Goal: Task Accomplishment & Management: Manage account settings

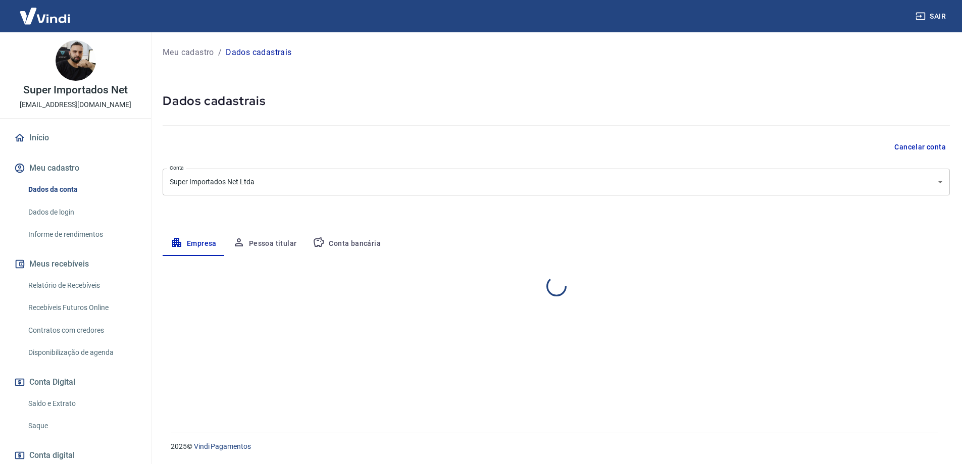
select select "SP"
select select "business"
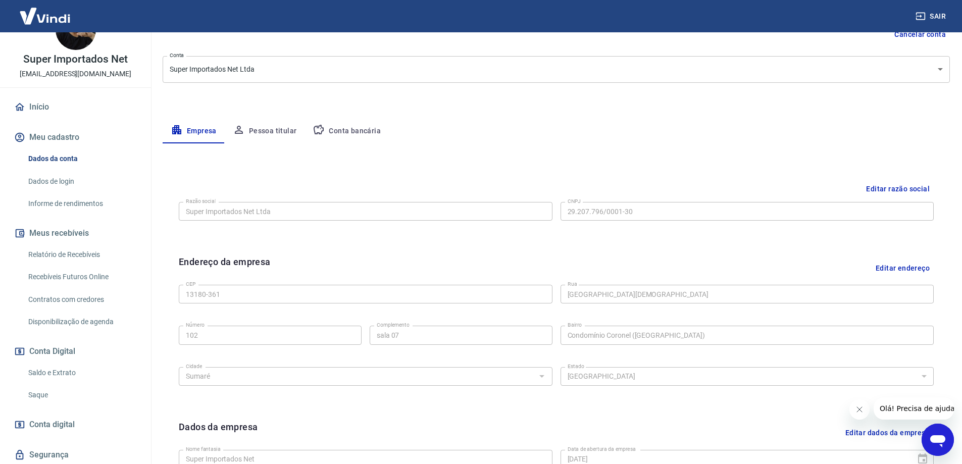
scroll to position [151, 0]
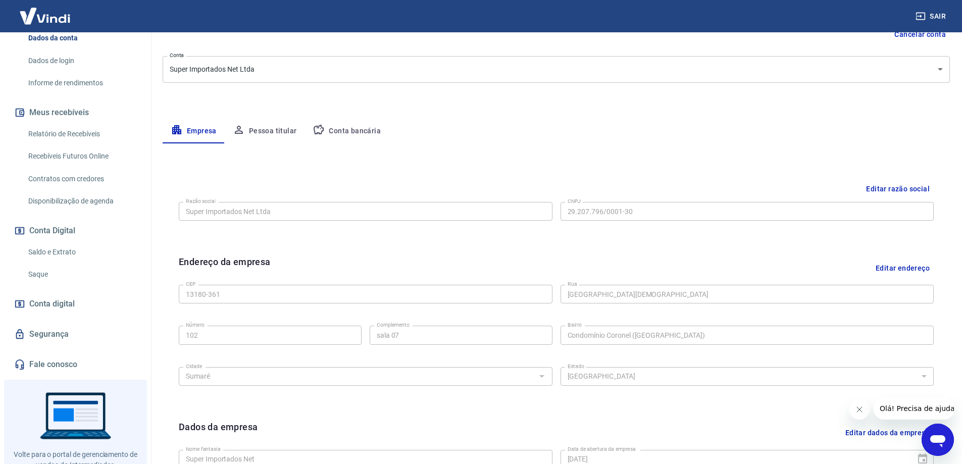
click at [59, 306] on span "Conta digital" at bounding box center [51, 304] width 45 height 14
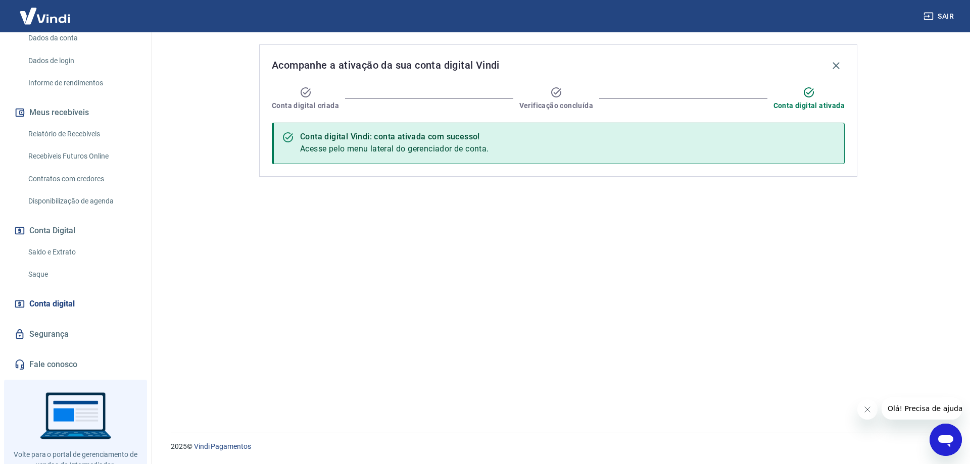
click at [501, 157] on div "Conta digital Vindi: conta ativada com sucesso! Acesse pelo menu lateral do ger…" at bounding box center [558, 143] width 573 height 41
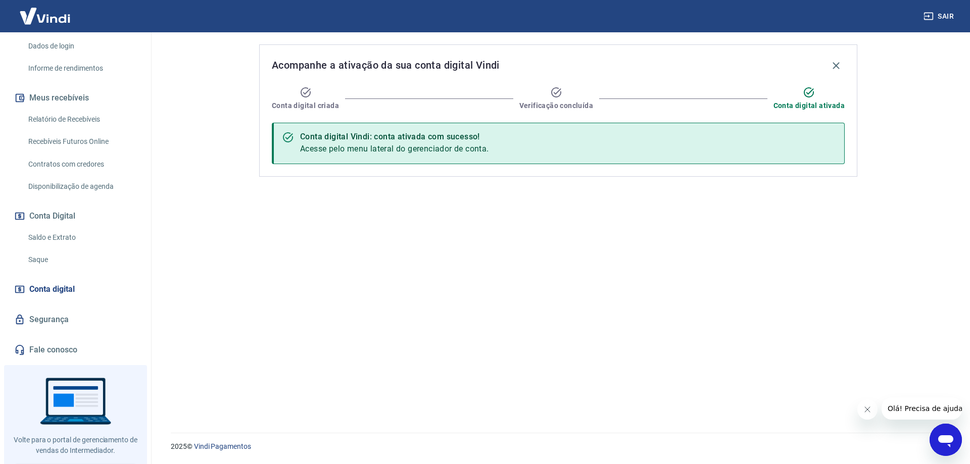
scroll to position [185, 0]
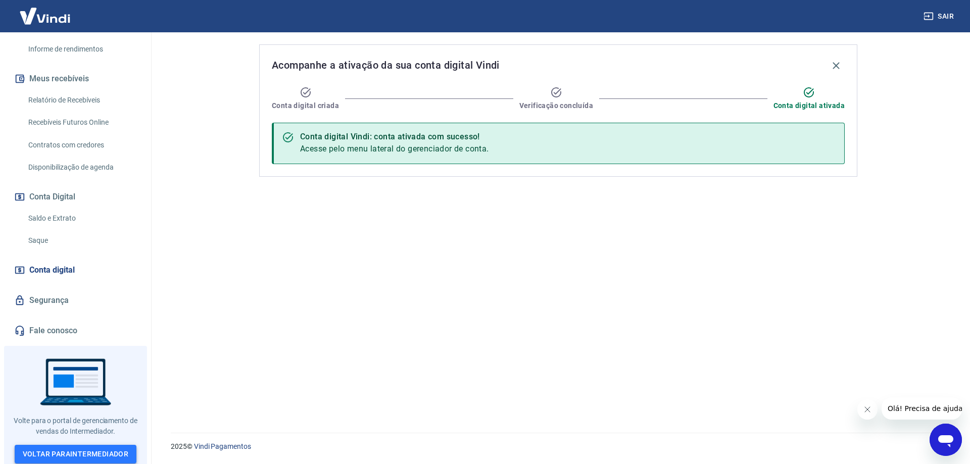
click at [71, 450] on link "Voltar para Intermediador" at bounding box center [76, 454] width 122 height 19
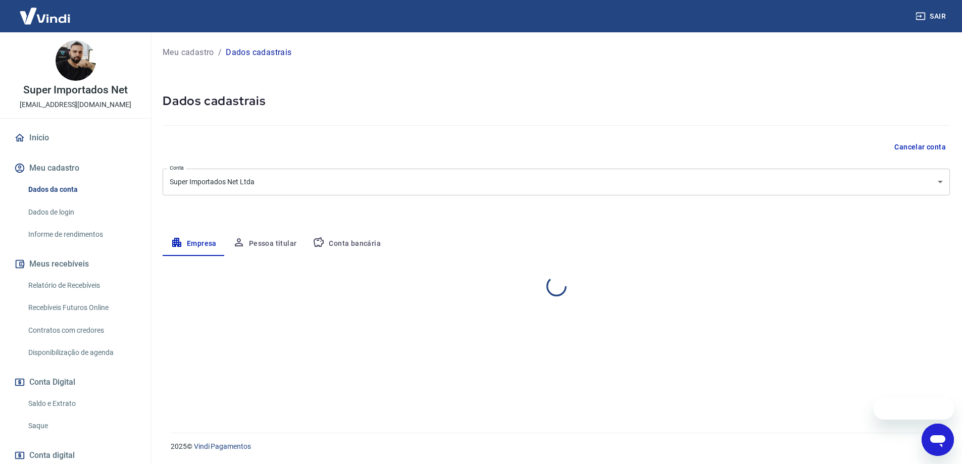
select select "SP"
select select "business"
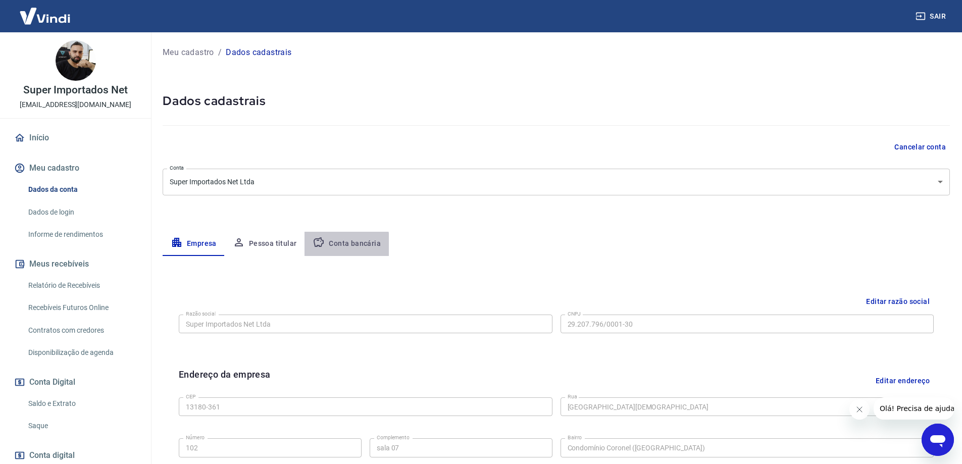
click at [343, 245] on button "Conta bancária" at bounding box center [346, 244] width 84 height 24
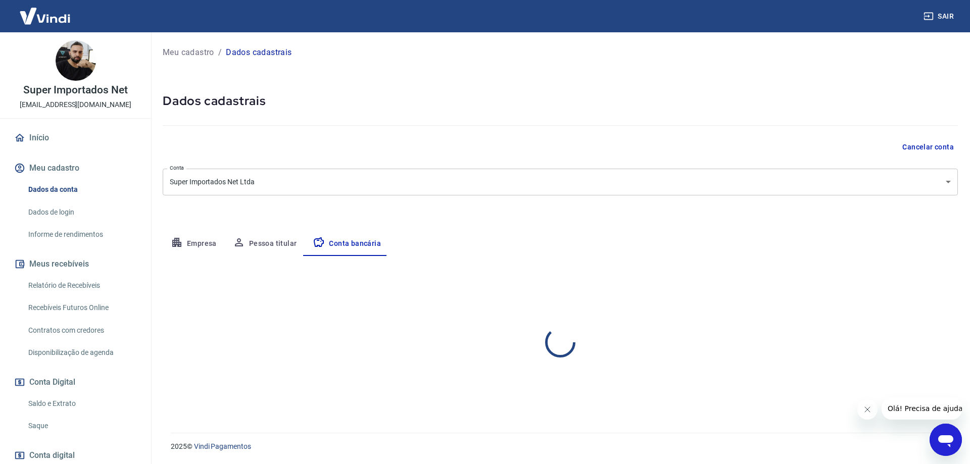
select select "1"
